Goal: Register for event/course

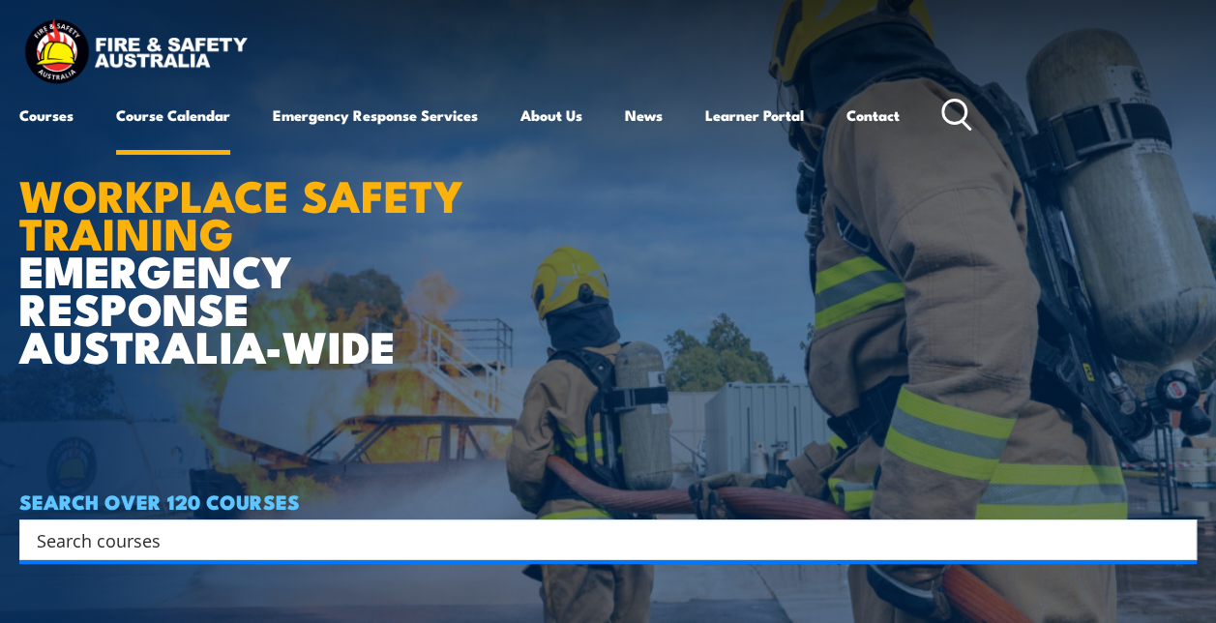
click at [211, 110] on link "Course Calendar" at bounding box center [173, 115] width 114 height 46
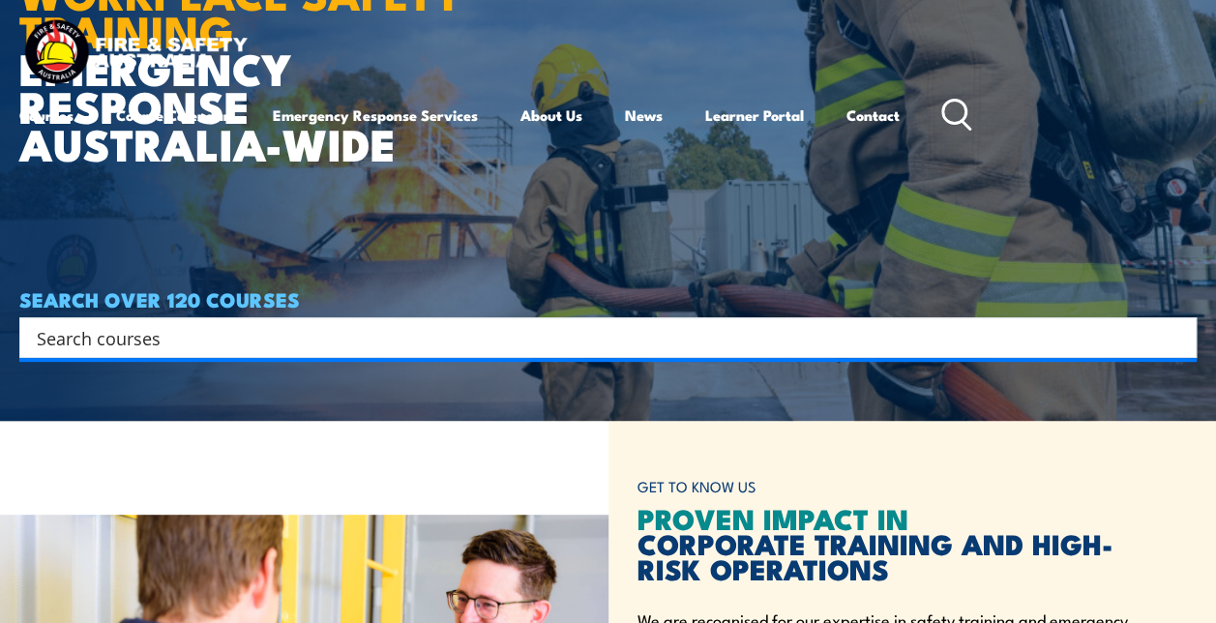
scroll to position [290, 0]
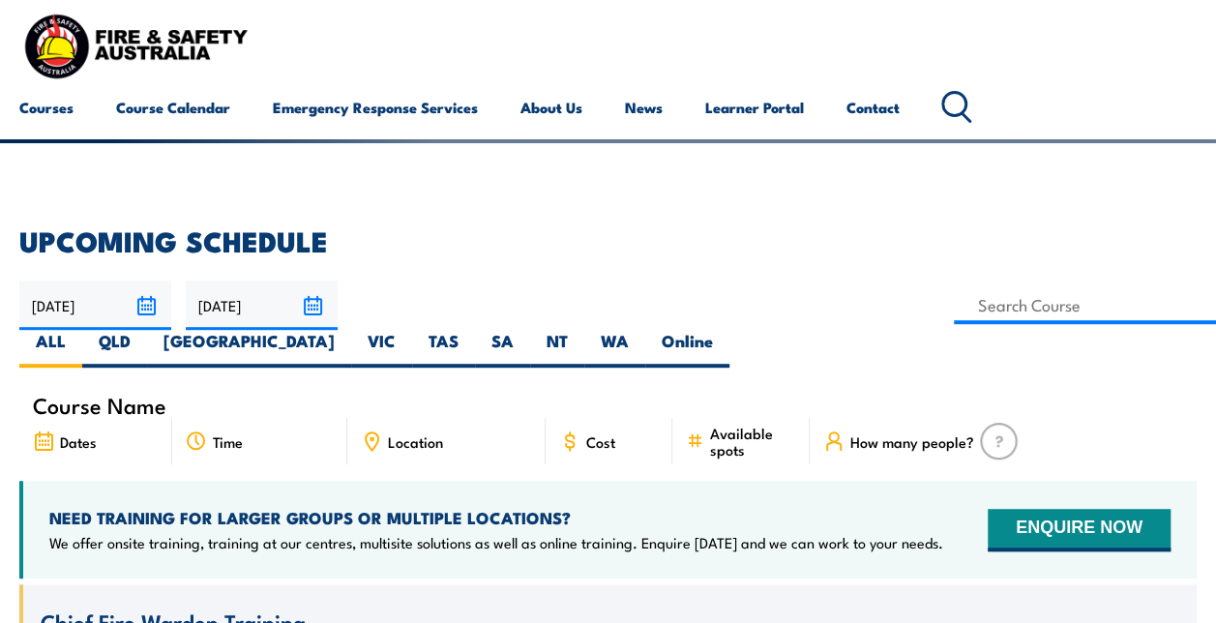
scroll to position [387, 0]
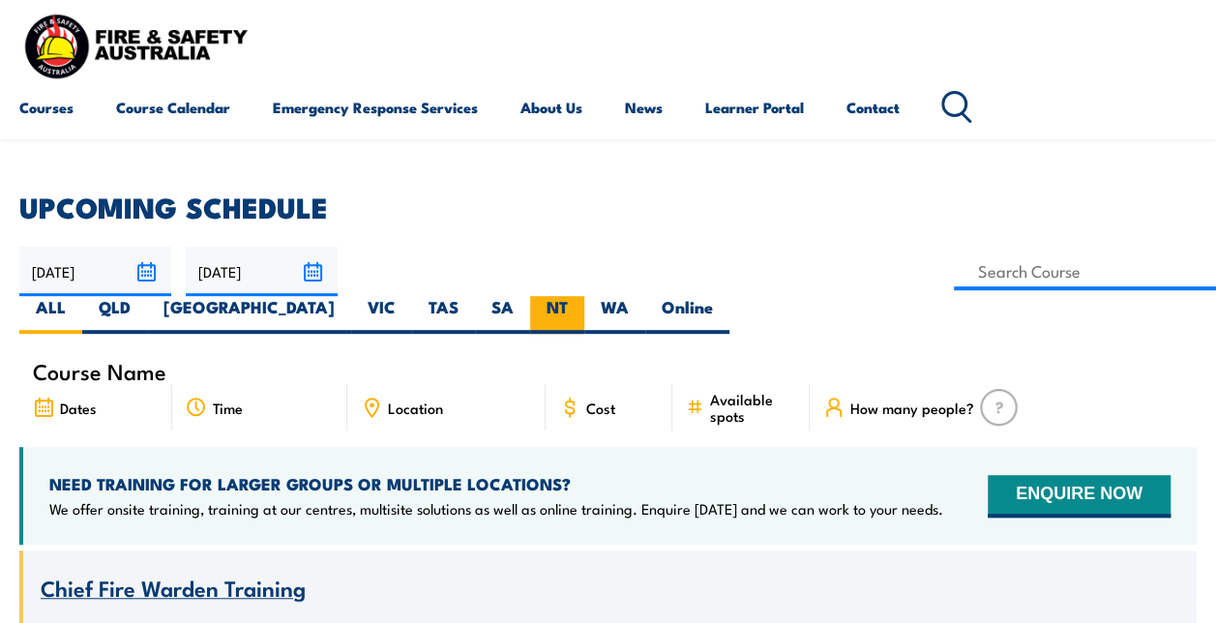
click at [584, 296] on label "NT" at bounding box center [557, 315] width 54 height 38
click at [580, 296] on input "NT" at bounding box center [574, 302] width 13 height 13
radio input "true"
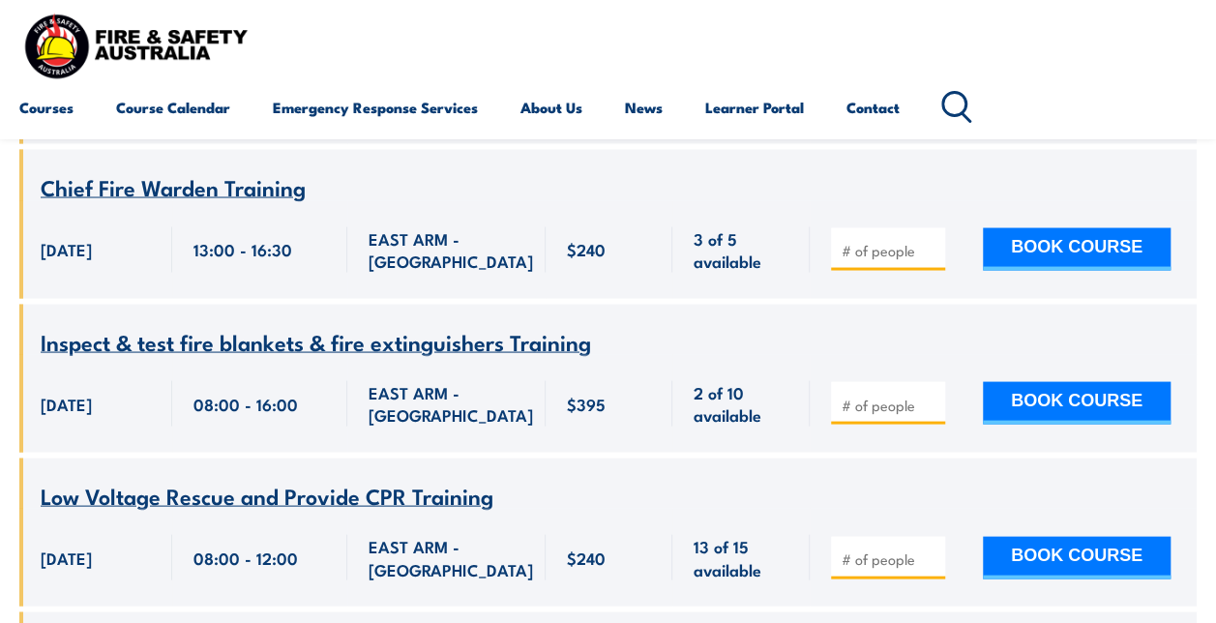
scroll to position [1838, 0]
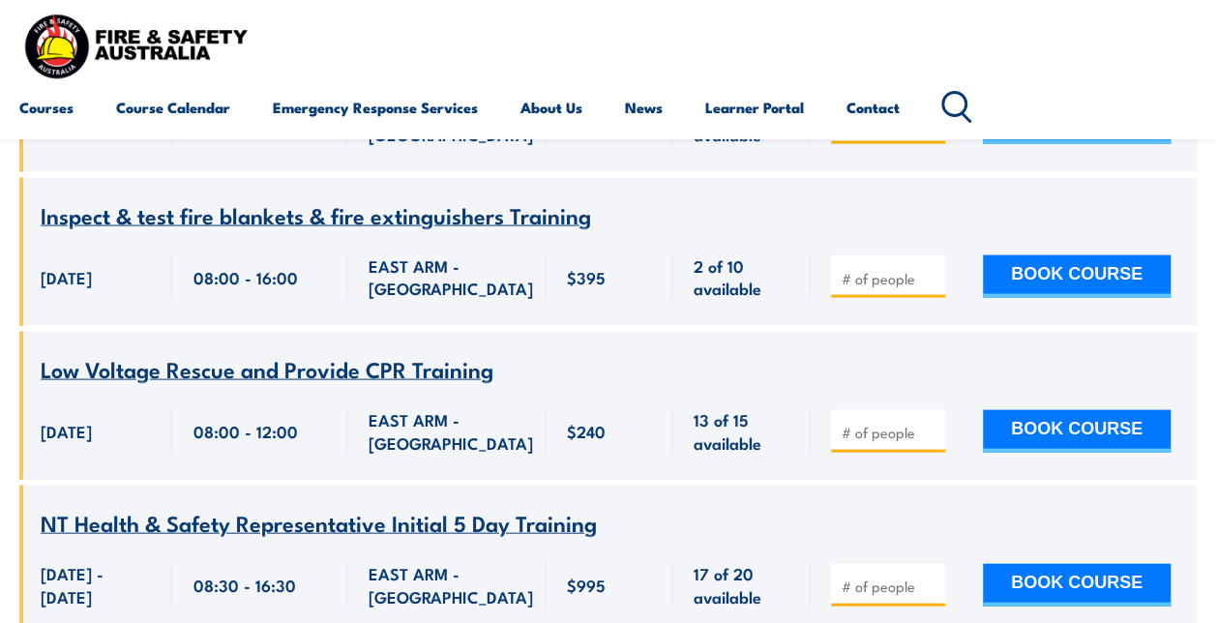
click at [697, 37] on div "Courses Course Calendar Emergency Response Services Services Overview Emergency…" at bounding box center [607, 69] width 1177 height 123
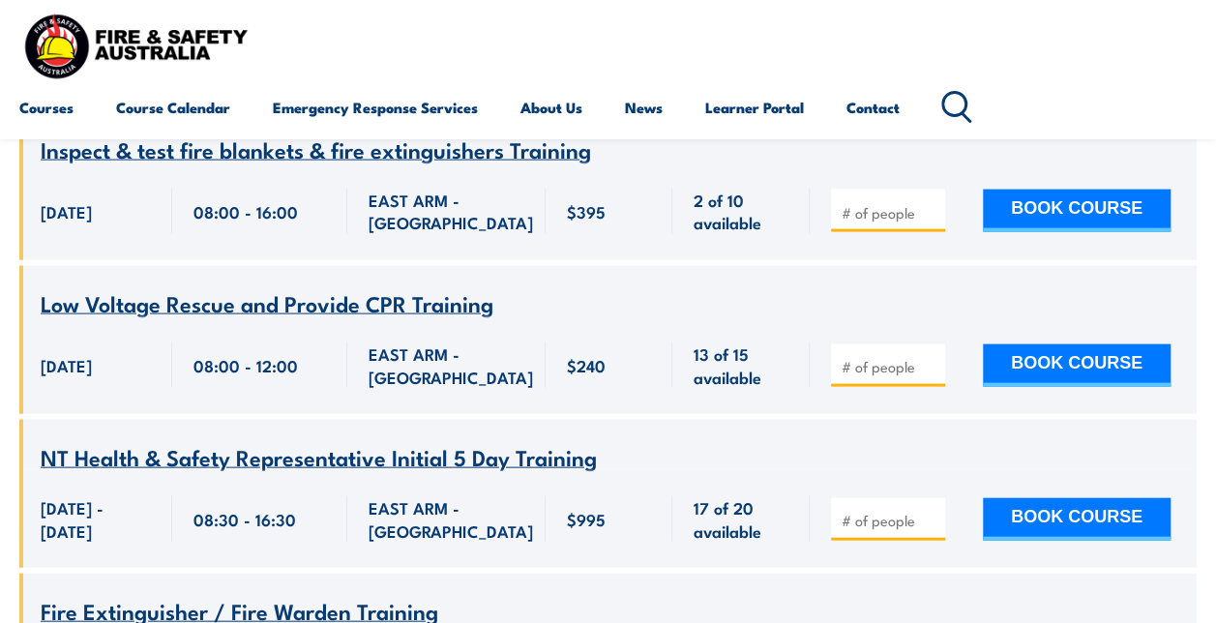
scroll to position [1935, 0]
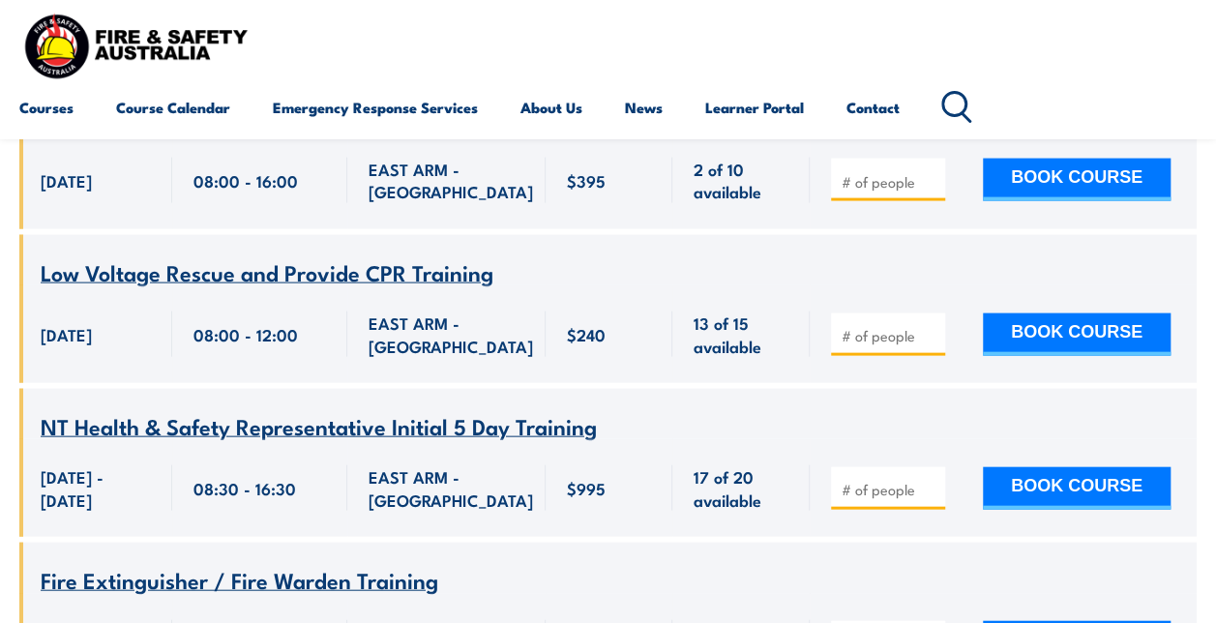
click at [277, 255] on span "Low Voltage Rescue and Provide CPR Training" at bounding box center [267, 271] width 453 height 33
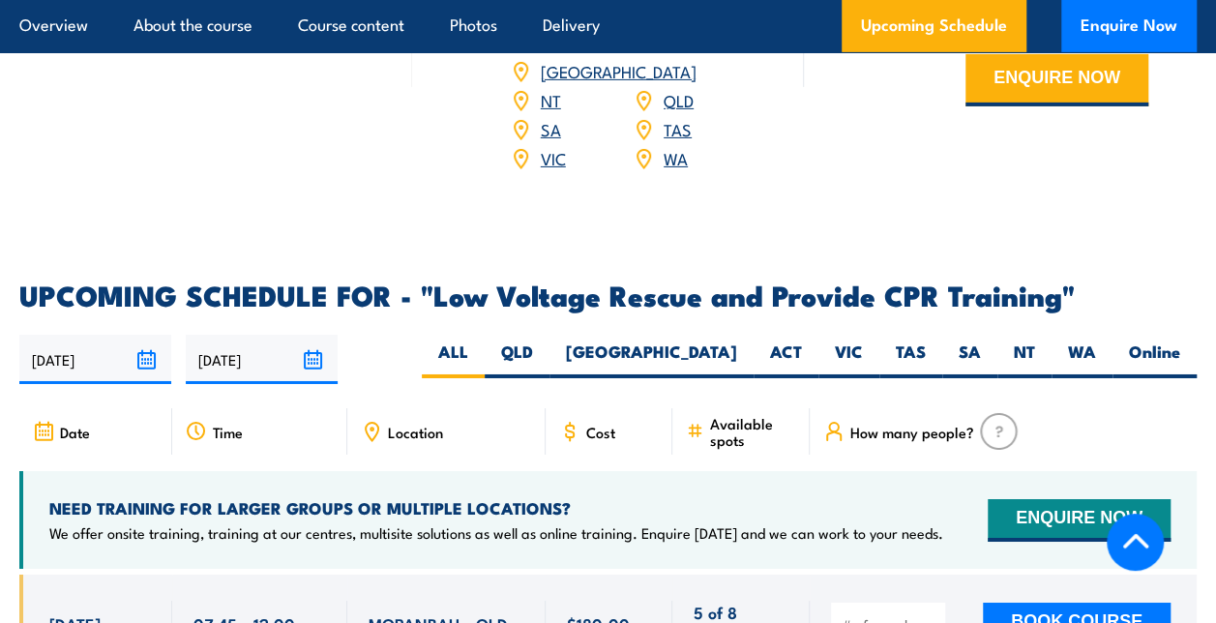
scroll to position [3192, 0]
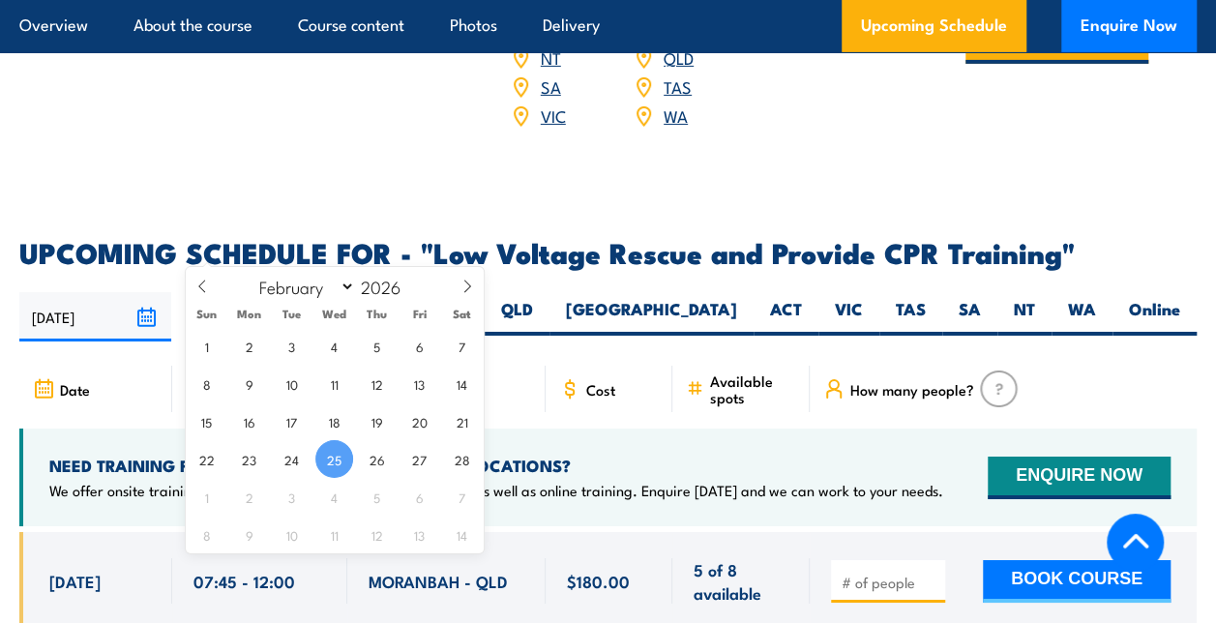
click at [313, 292] on input "25/02/2026" at bounding box center [262, 316] width 152 height 49
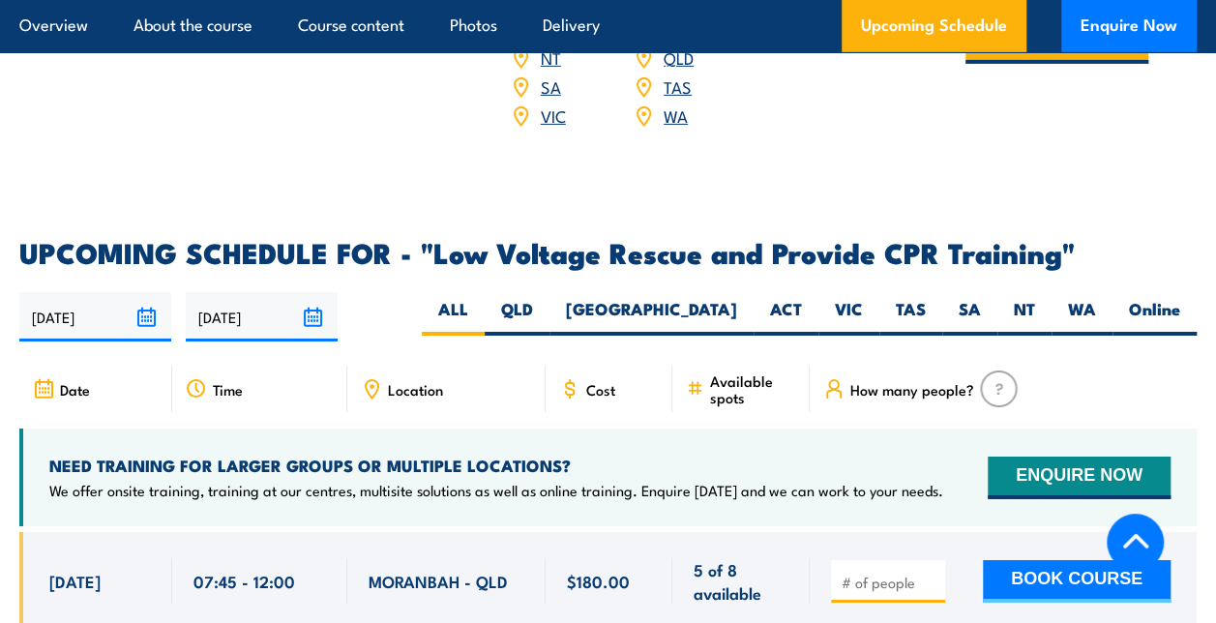
click at [391, 292] on div "29/08/2025 25/02/2026" at bounding box center [607, 316] width 1177 height 49
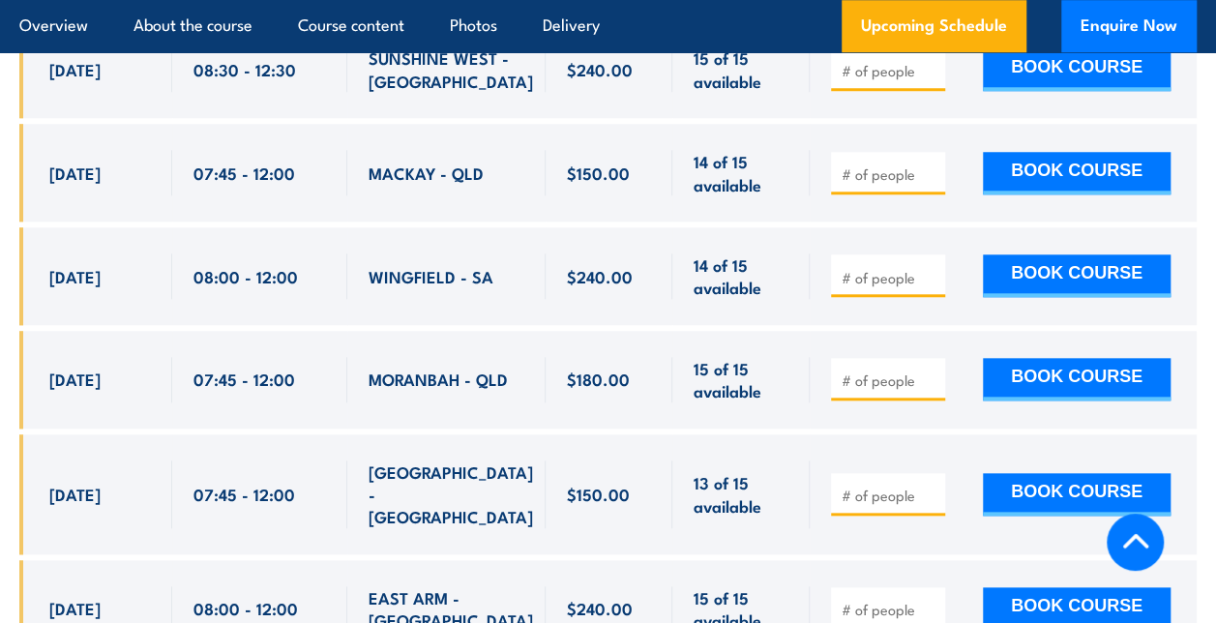
scroll to position [4546, 0]
